Goal: Task Accomplishment & Management: Use online tool/utility

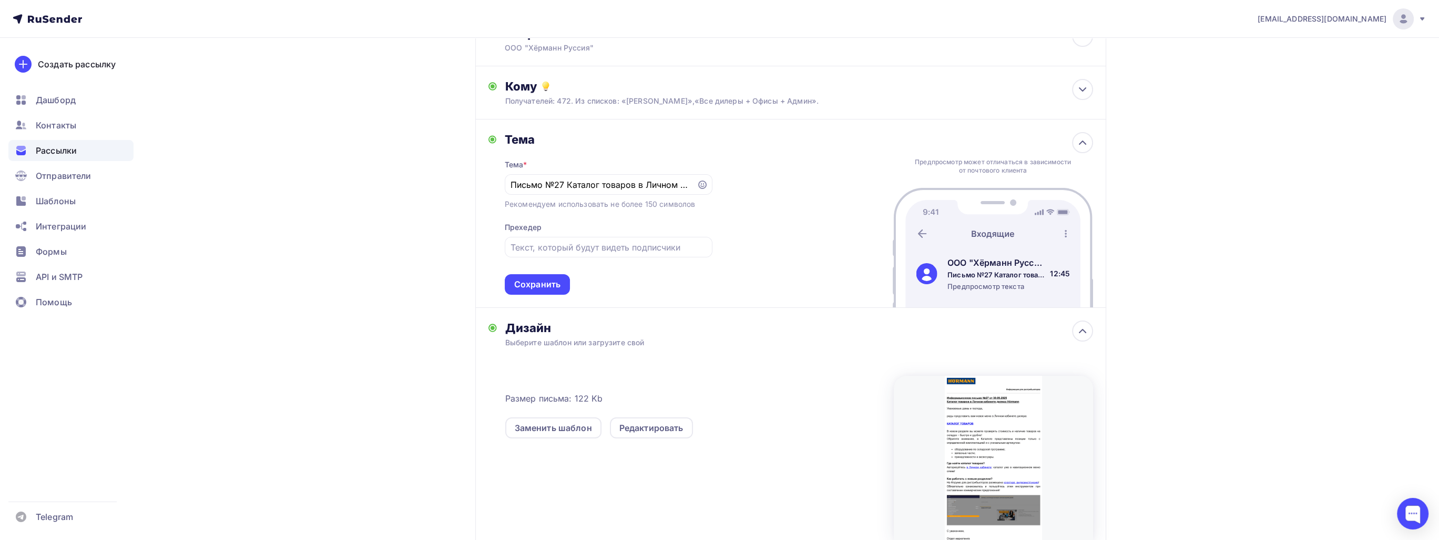
scroll to position [105, 0]
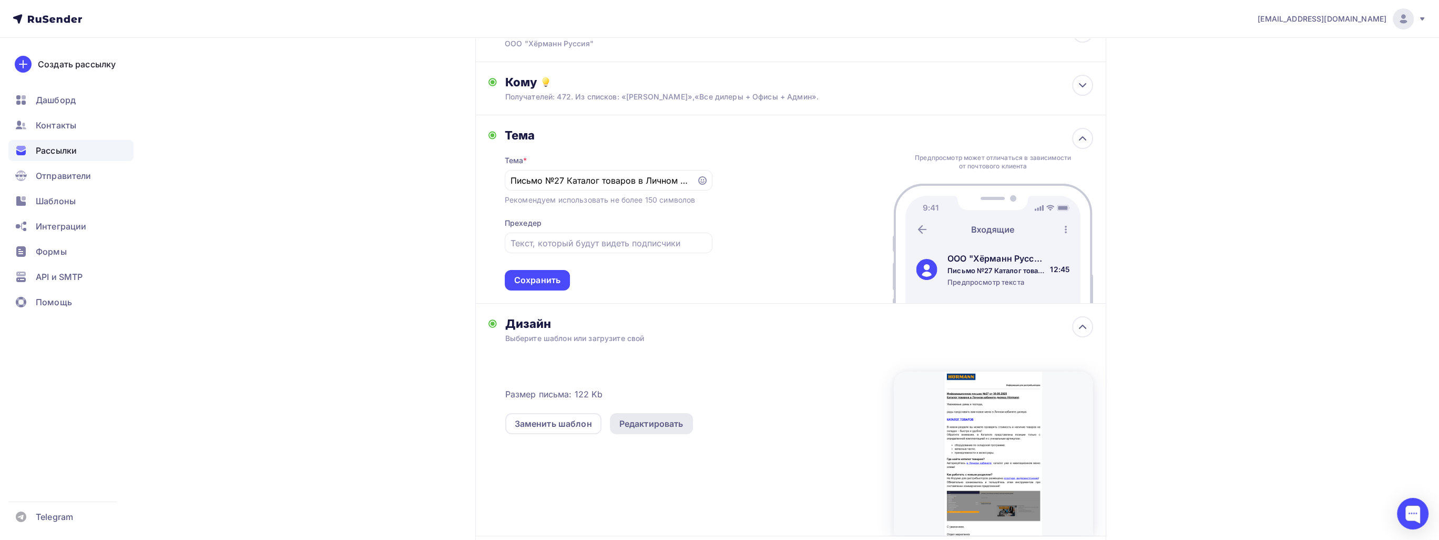
click at [644, 422] on div "Редактировать" at bounding box center [652, 423] width 64 height 13
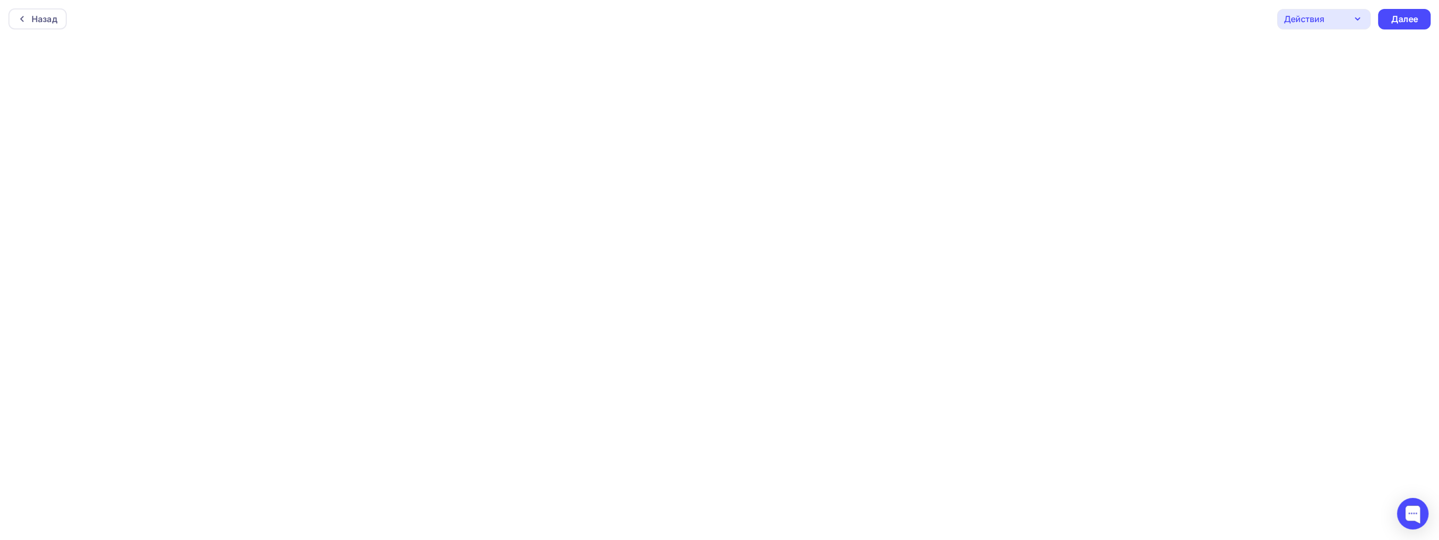
scroll to position [2, 0]
click at [1422, 12] on div "Далее" at bounding box center [1404, 17] width 53 height 21
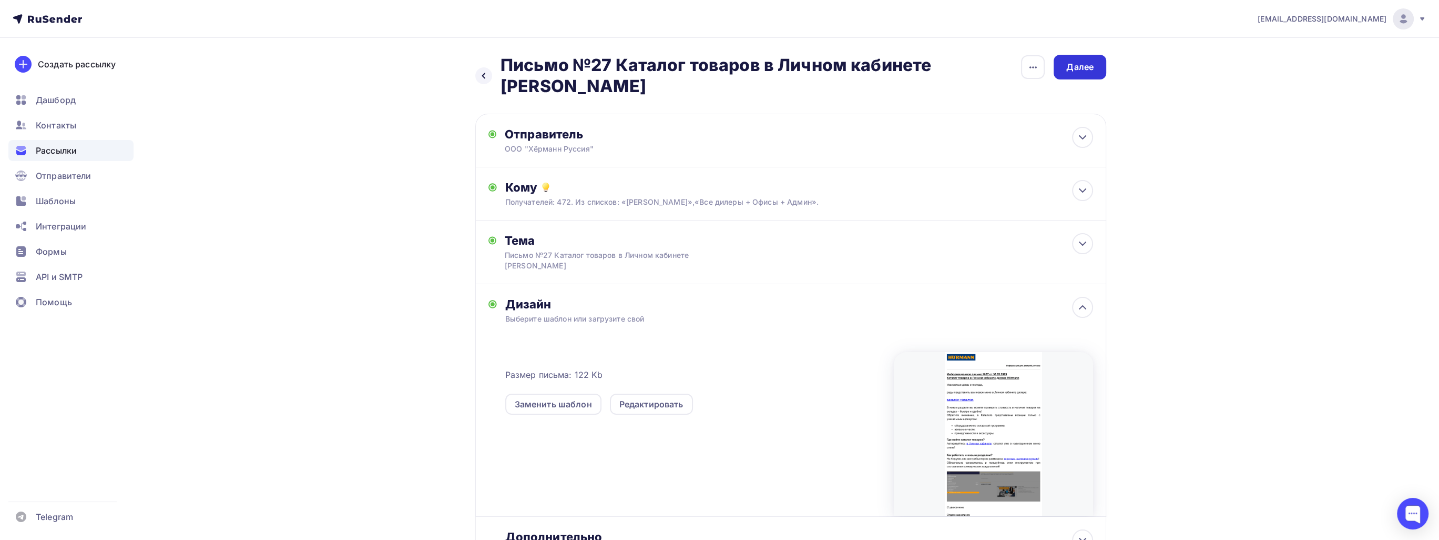
click at [1082, 67] on div "Далее" at bounding box center [1080, 67] width 27 height 12
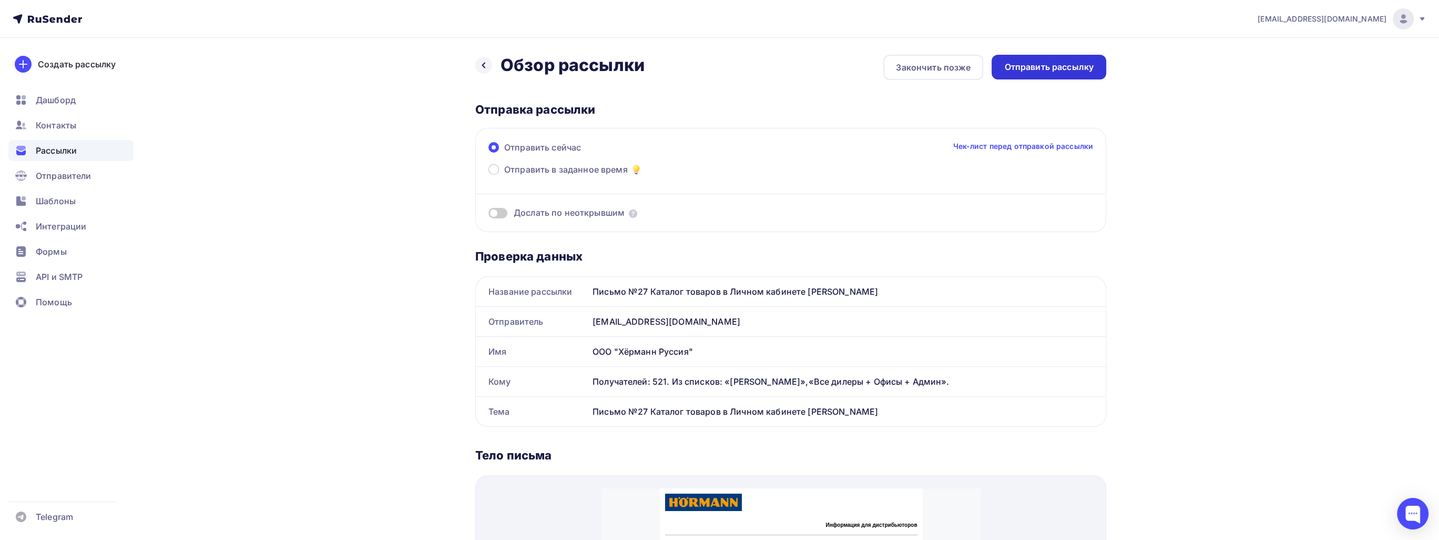
click at [1033, 74] on div "Отправить рассылку" at bounding box center [1049, 67] width 115 height 25
